Goal: Navigation & Orientation: Go to known website

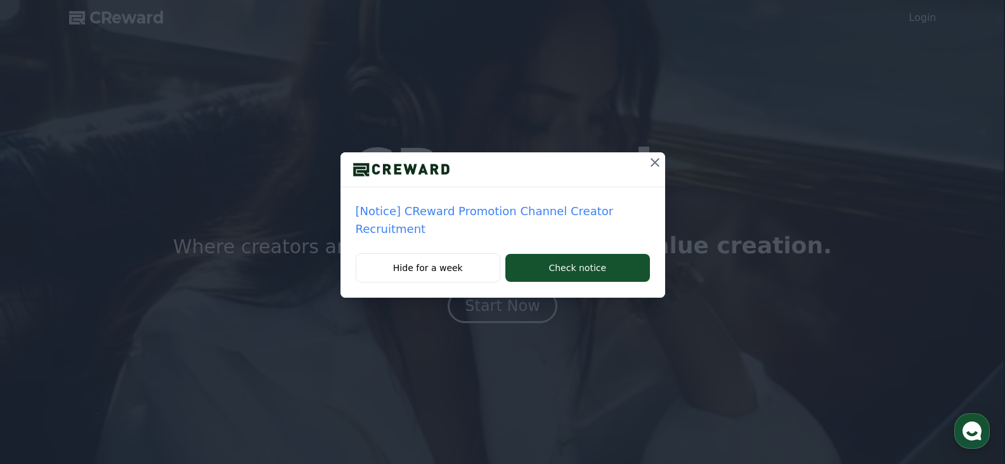
click at [653, 161] on icon at bounding box center [655, 162] width 9 height 9
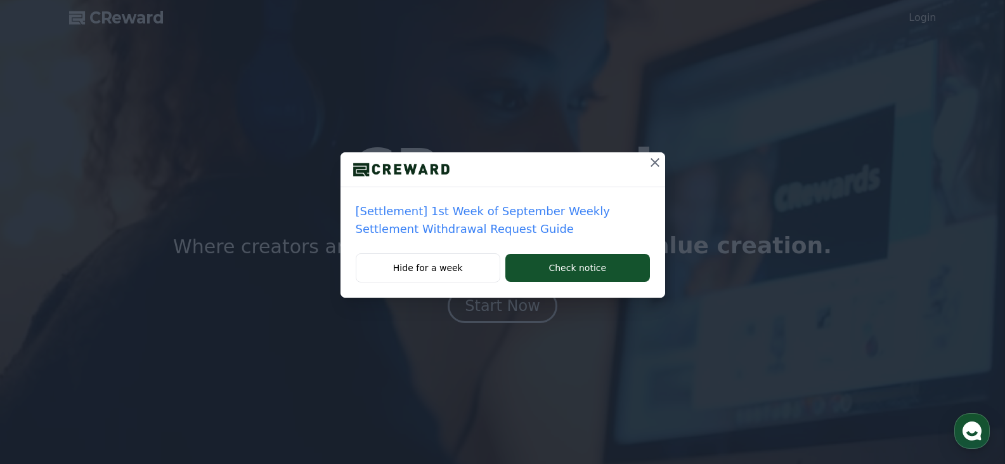
click at [653, 161] on icon at bounding box center [655, 162] width 15 height 15
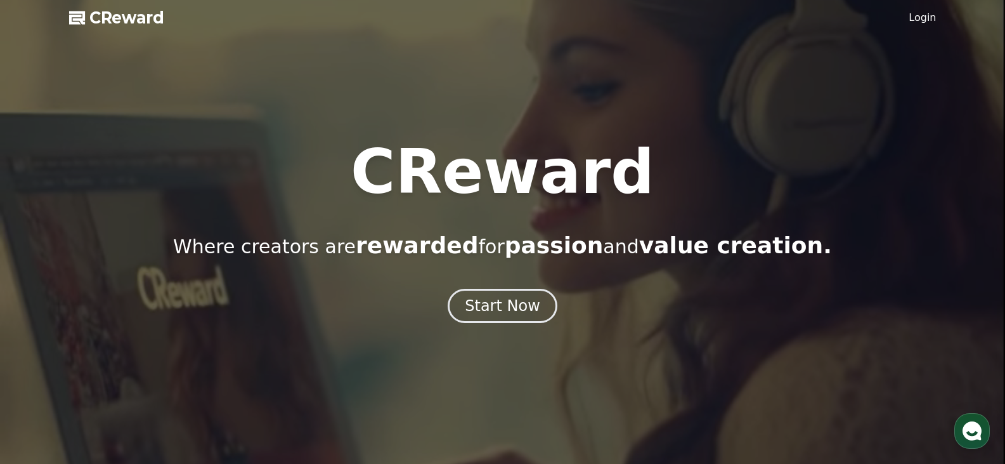
click at [979, 15] on div at bounding box center [502, 232] width 1005 height 464
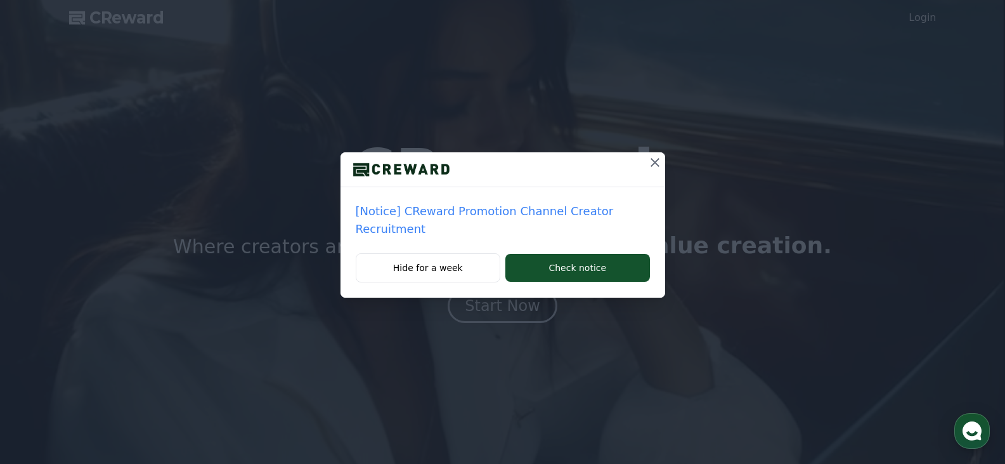
click at [655, 163] on icon at bounding box center [655, 162] width 9 height 9
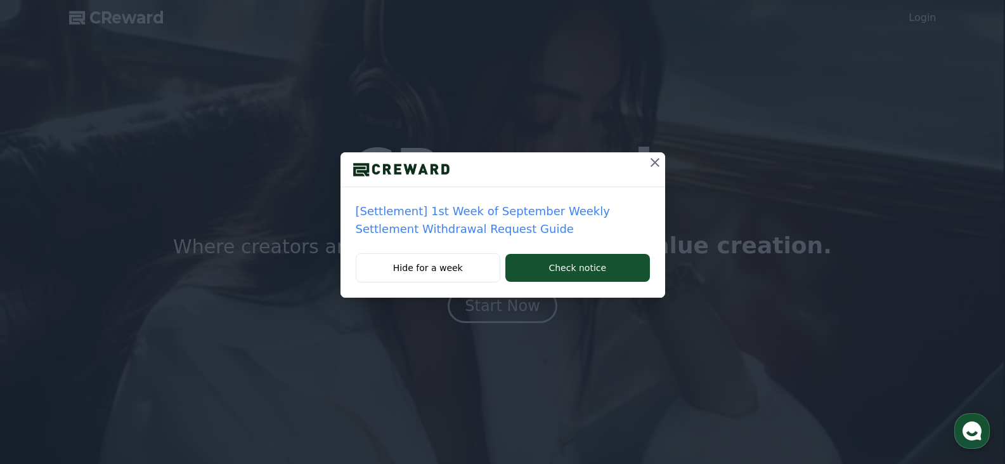
click at [658, 158] on icon at bounding box center [655, 162] width 15 height 15
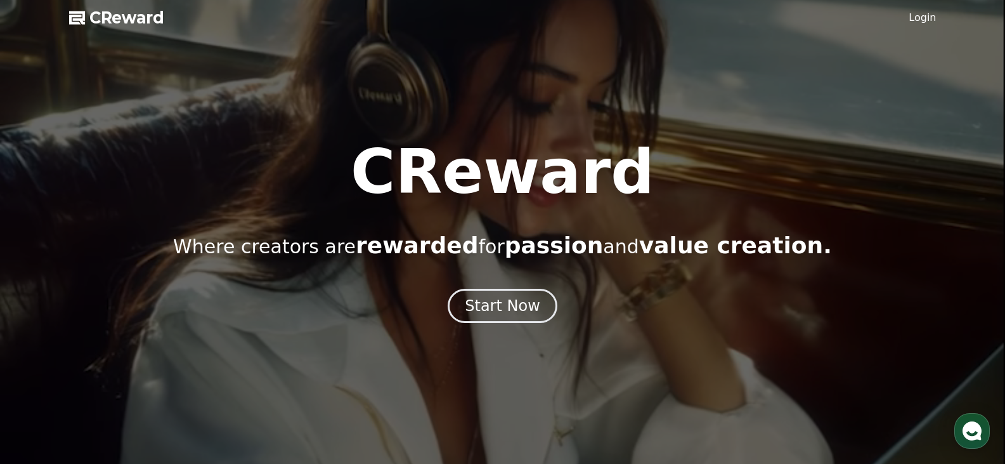
scroll to position [63, 0]
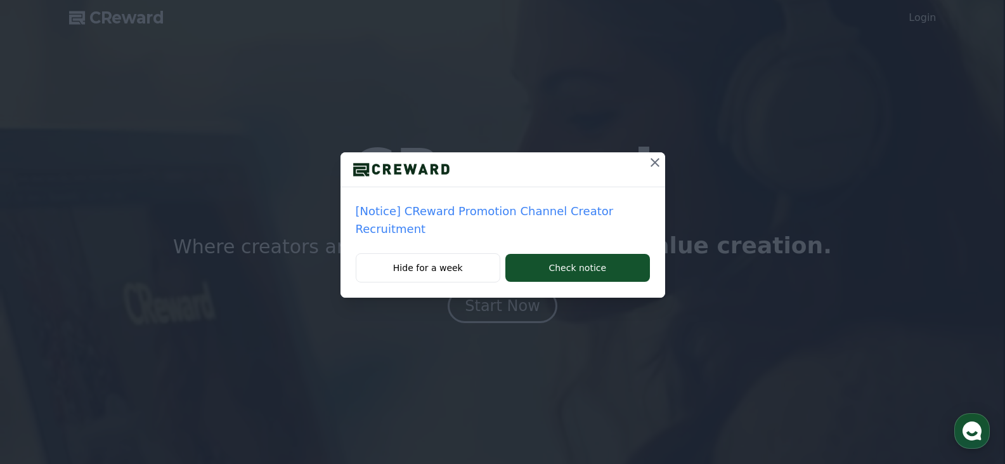
click at [654, 159] on icon at bounding box center [655, 162] width 15 height 15
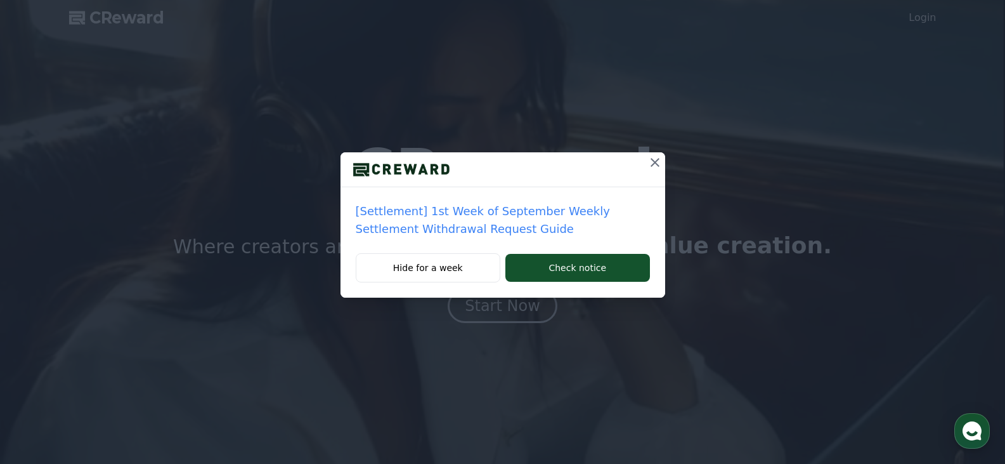
click at [649, 160] on icon at bounding box center [655, 162] width 15 height 15
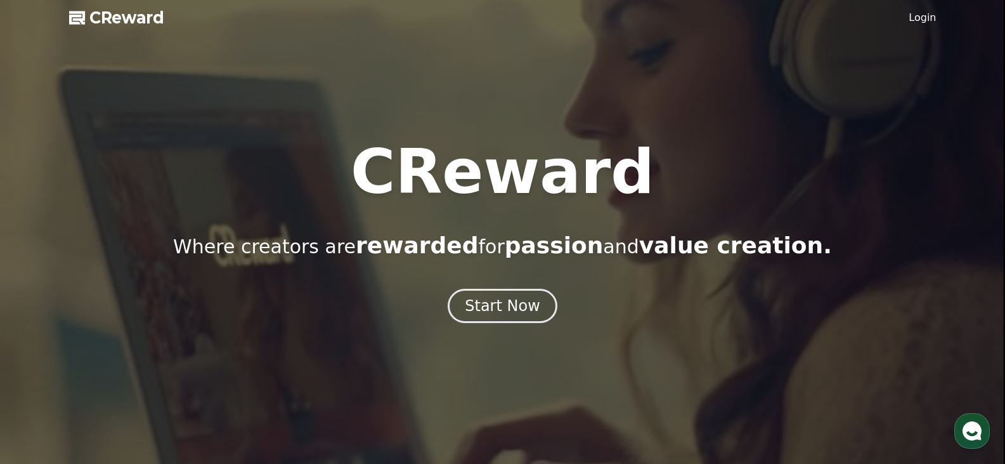
click at [924, 18] on link "Login" at bounding box center [922, 17] width 27 height 15
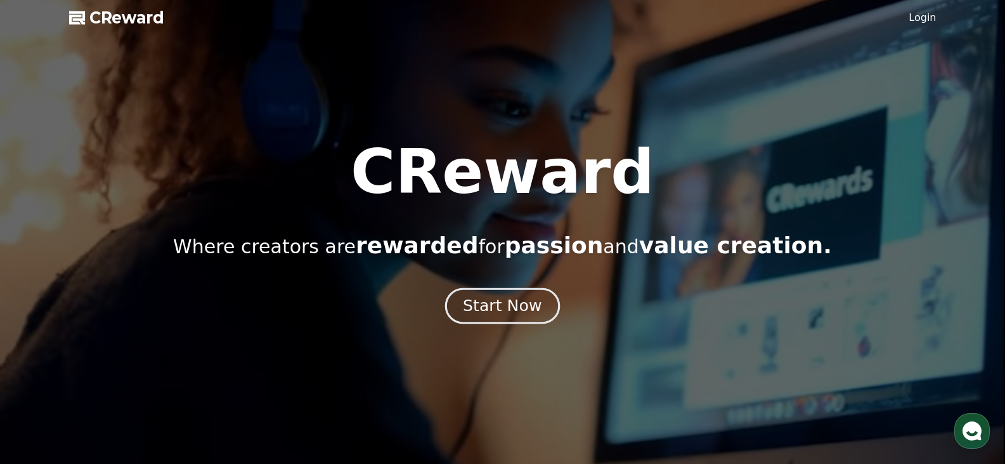
click at [526, 306] on div "Start Now" at bounding box center [502, 306] width 79 height 22
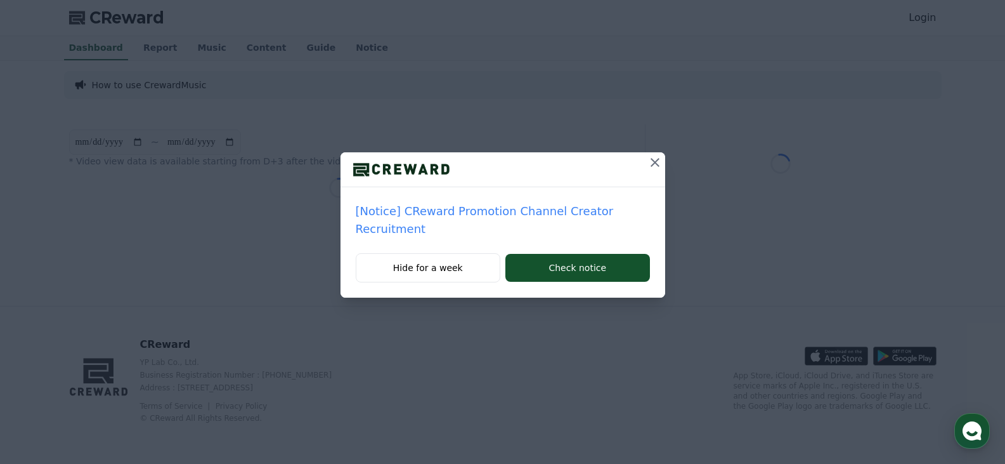
click at [656, 166] on icon at bounding box center [655, 162] width 15 height 15
